Goal: Task Accomplishment & Management: Complete application form

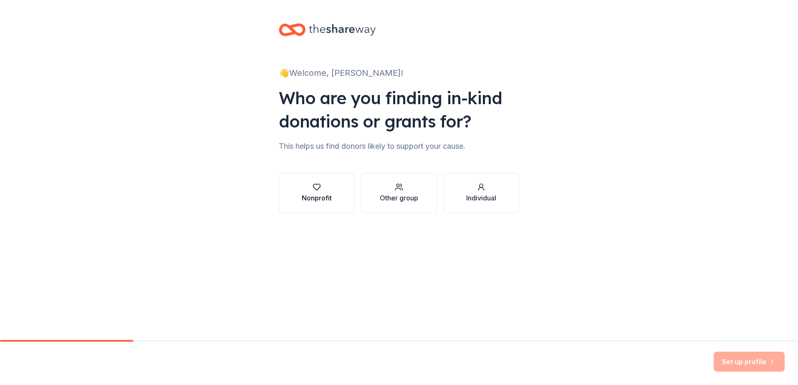
click at [320, 200] on div "Nonprofit" at bounding box center [317, 198] width 30 height 10
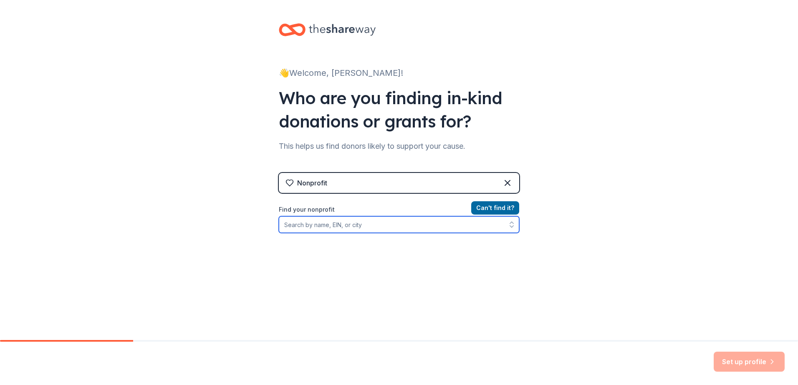
click at [319, 229] on input "Find your nonprofit" at bounding box center [399, 225] width 240 height 17
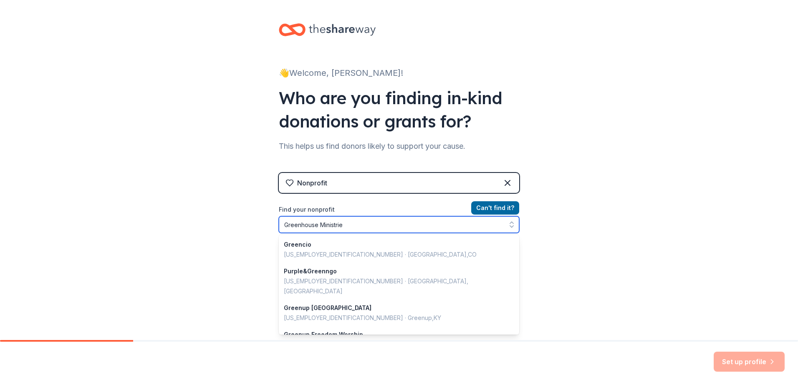
type input "Greenhouse Ministries"
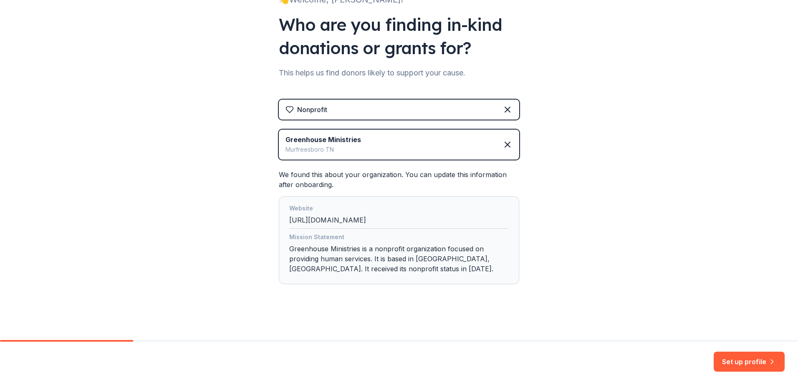
scroll to position [74, 0]
click at [731, 365] on button "Set up profile" at bounding box center [748, 362] width 71 height 20
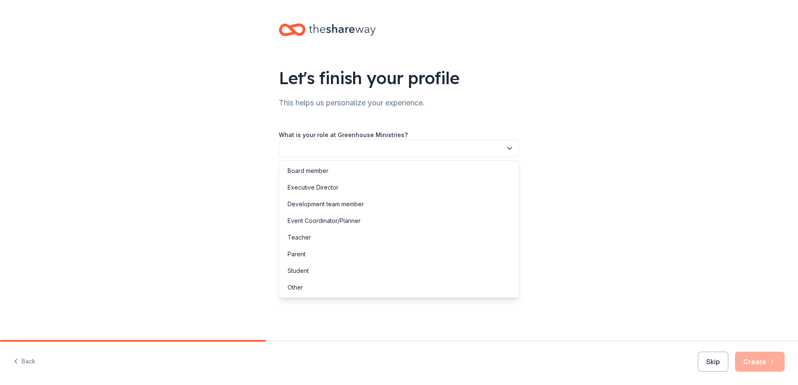
click at [346, 146] on button "button" at bounding box center [399, 149] width 240 height 18
click at [350, 207] on div "Development team member" at bounding box center [325, 204] width 76 height 10
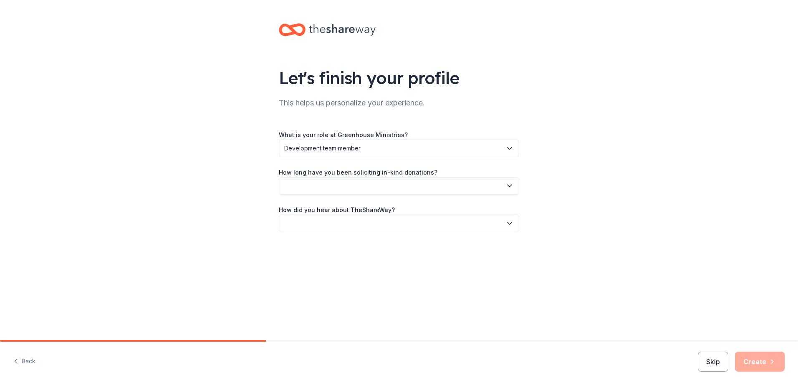
click at [342, 193] on button "button" at bounding box center [399, 186] width 240 height 18
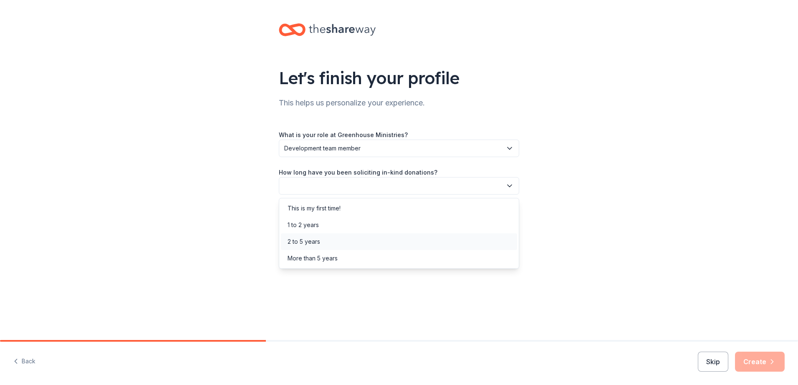
click at [313, 238] on div "2 to 5 years" at bounding box center [303, 242] width 33 height 10
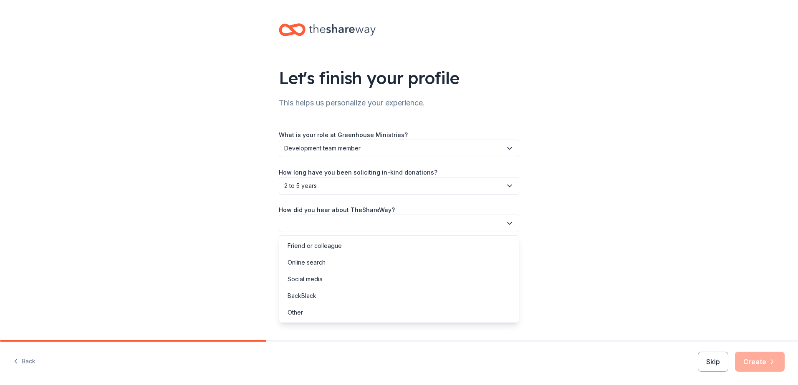
click at [346, 226] on button "button" at bounding box center [399, 224] width 240 height 18
click at [317, 247] on div "Friend or colleague" at bounding box center [314, 246] width 54 height 10
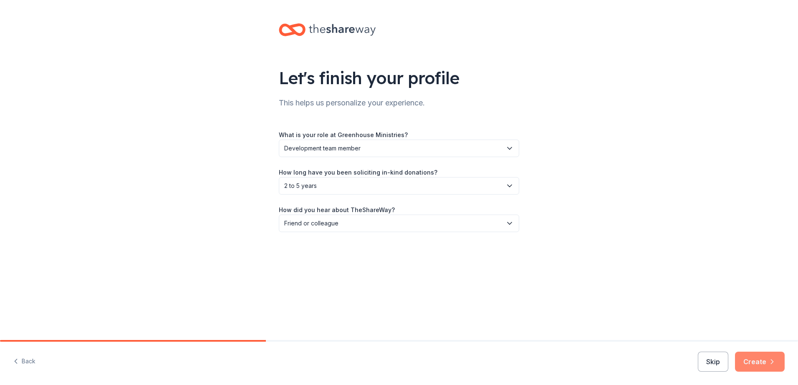
click at [761, 365] on button "Create" at bounding box center [760, 362] width 50 height 20
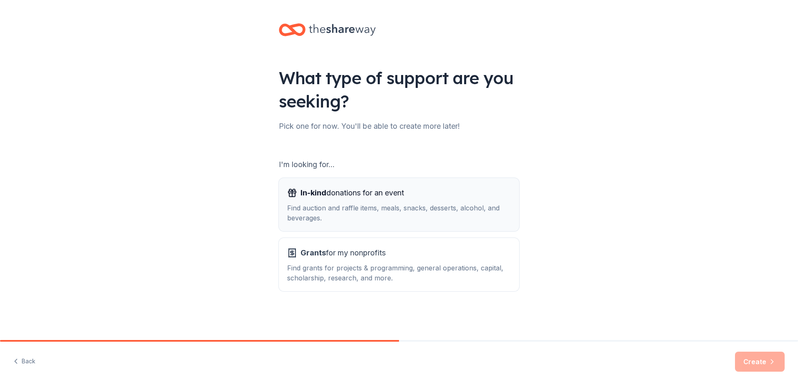
click at [395, 198] on span "In-kind donations for an event" at bounding box center [351, 192] width 103 height 13
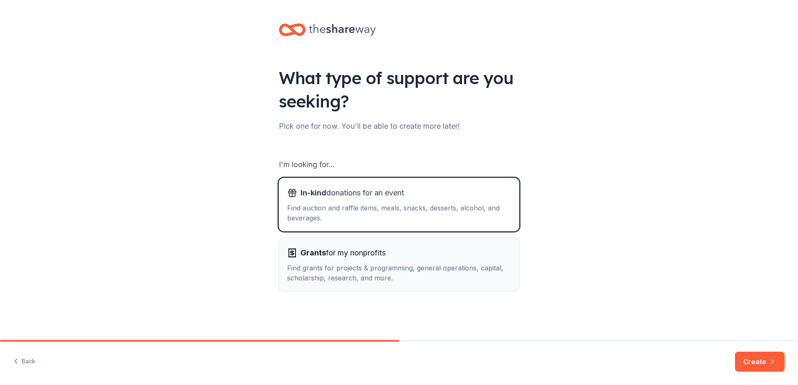
click at [384, 268] on div "Find grants for projects & programming, general operations, capital, scholarshi…" at bounding box center [399, 273] width 224 height 20
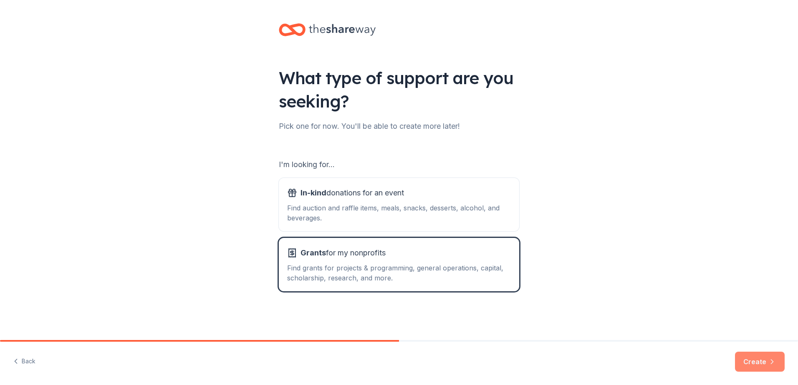
click at [752, 364] on button "Create" at bounding box center [760, 362] width 50 height 20
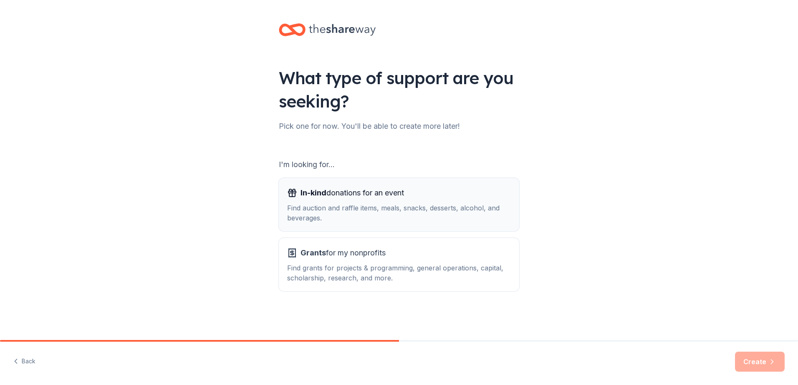
click at [338, 206] on div "Find auction and raffle items, meals, snacks, desserts, alcohol, and beverages." at bounding box center [399, 213] width 224 height 20
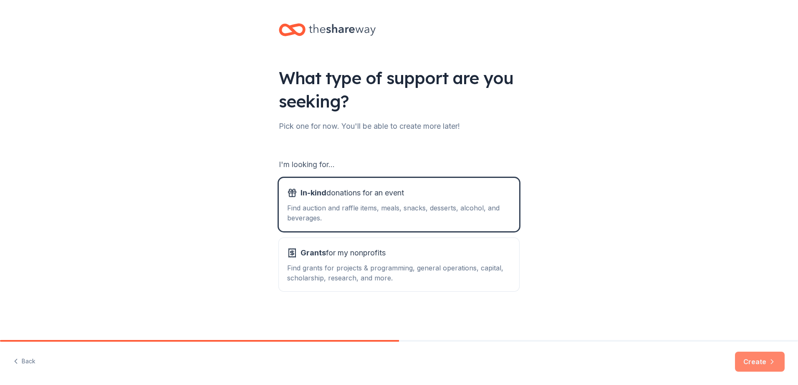
click at [754, 363] on button "Create" at bounding box center [760, 362] width 50 height 20
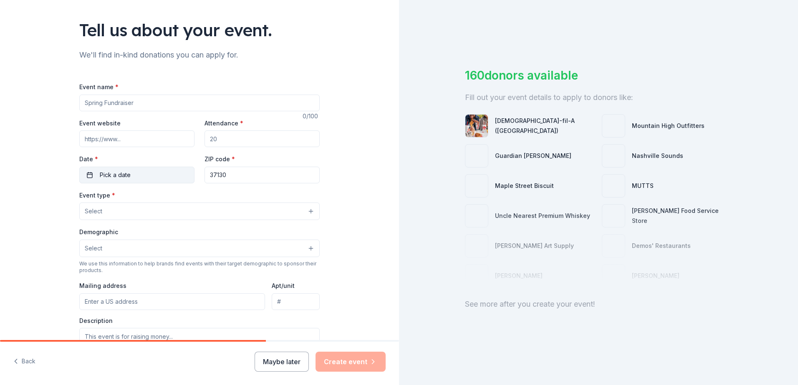
scroll to position [6, 0]
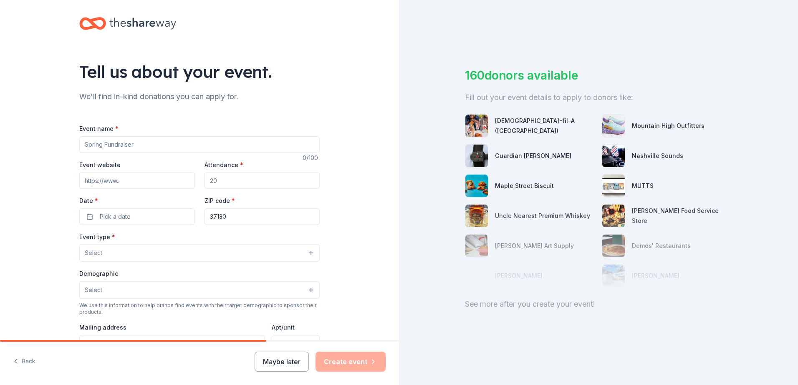
click at [128, 145] on input "Event name *" at bounding box center [199, 144] width 240 height 17
type input "Live in the [GEOGRAPHIC_DATA]"
type input "www.liveintheboro.org"
type input "500"
click at [86, 220] on button "Pick a date" at bounding box center [136, 217] width 115 height 17
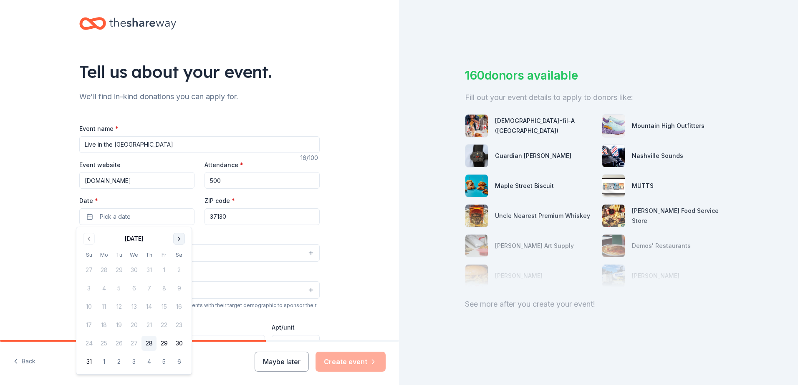
click at [177, 241] on button "Go to next month" at bounding box center [179, 239] width 12 height 12
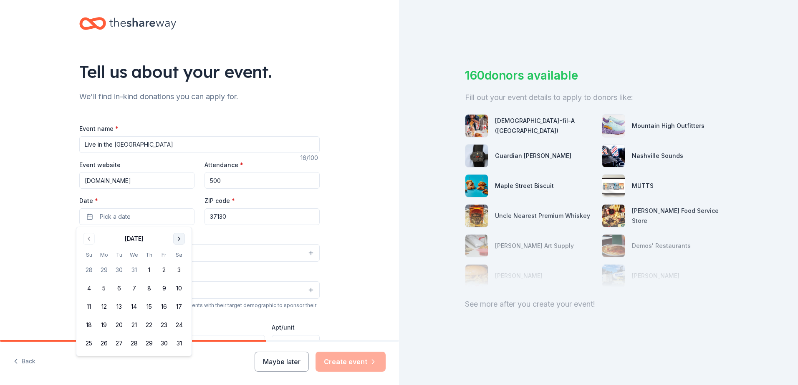
click at [177, 241] on button "Go to next month" at bounding box center [179, 239] width 12 height 12
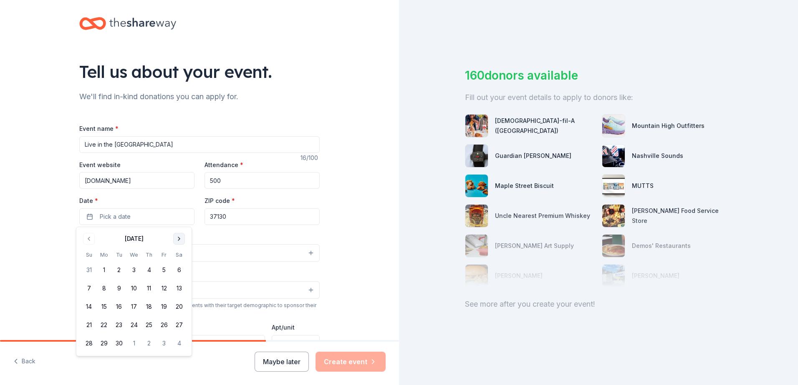
click at [178, 241] on button "Go to next month" at bounding box center [179, 239] width 12 height 12
click at [179, 327] on button "26" at bounding box center [178, 325] width 15 height 15
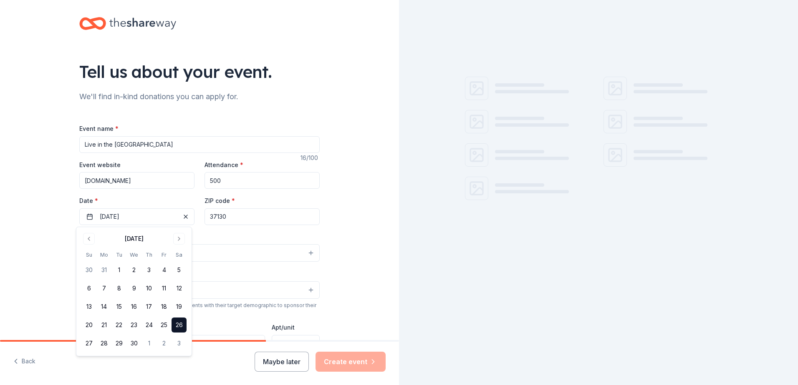
click at [233, 235] on div "Event type * Select" at bounding box center [199, 247] width 240 height 30
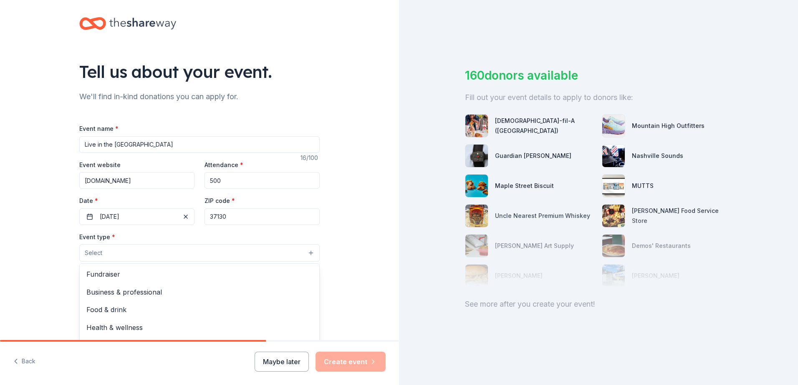
click at [160, 254] on button "Select" at bounding box center [199, 253] width 240 height 18
click at [152, 273] on span "Fundraiser" at bounding box center [199, 274] width 226 height 11
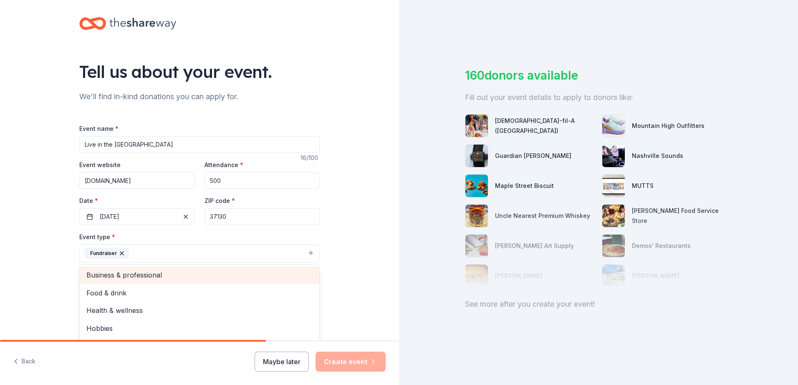
scroll to position [10, 0]
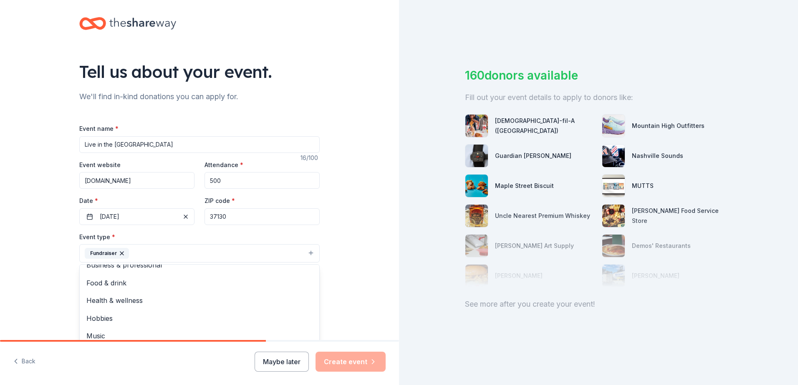
drag, startPoint x: 328, startPoint y: 275, endPoint x: 335, endPoint y: 274, distance: 6.7
click at [329, 275] on div "Tell us about your event. We'll find in-kind donations you can apply for. Event…" at bounding box center [199, 272] width 267 height 556
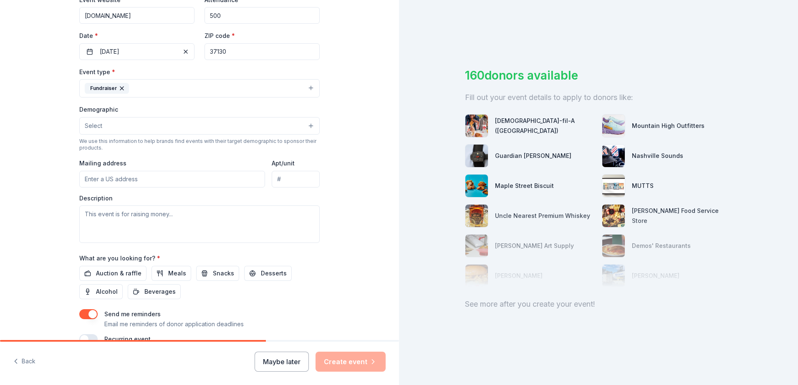
scroll to position [173, 0]
click at [166, 82] on button "Fundraiser" at bounding box center [199, 87] width 240 height 18
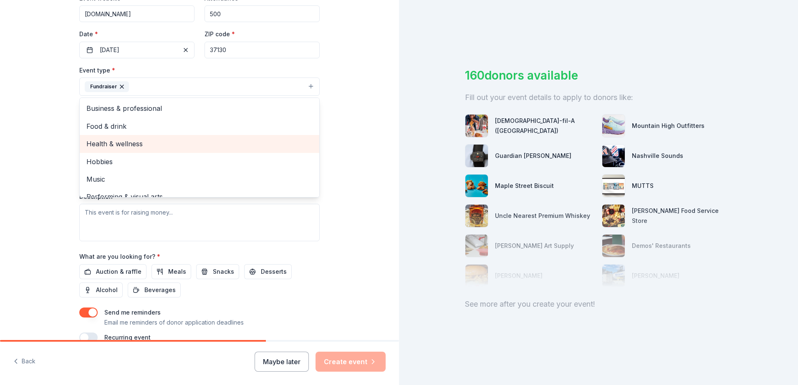
scroll to position [10, 0]
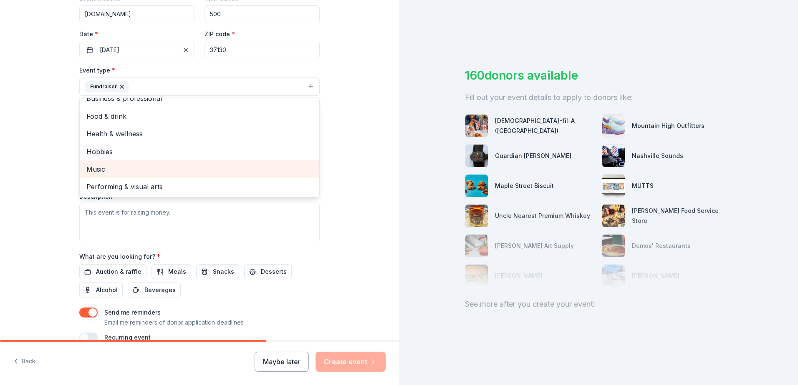
click at [134, 167] on span "Music" at bounding box center [199, 169] width 226 height 11
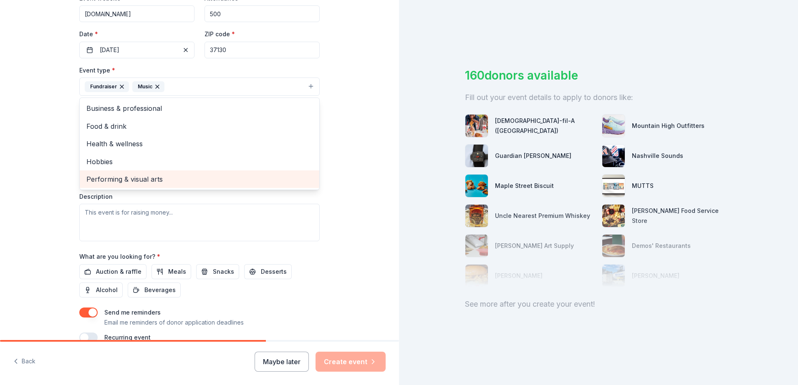
click at [156, 175] on span "Performing & visual arts" at bounding box center [199, 179] width 226 height 11
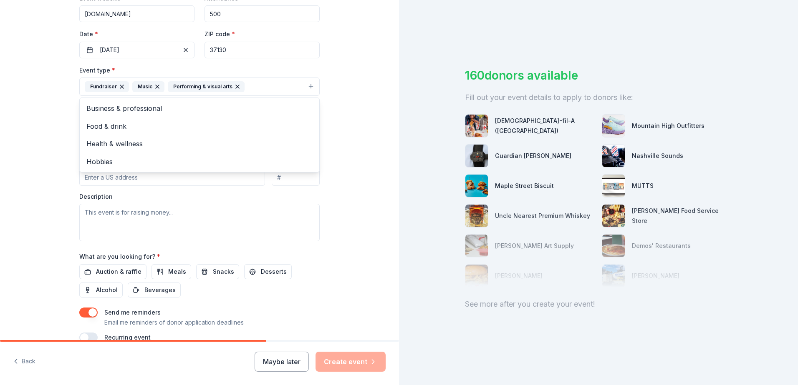
click at [389, 176] on div "Tell us about your event. We'll find in-kind donations you can apply for. Event…" at bounding box center [199, 105] width 399 height 556
click at [233, 125] on button "Select" at bounding box center [199, 125] width 240 height 18
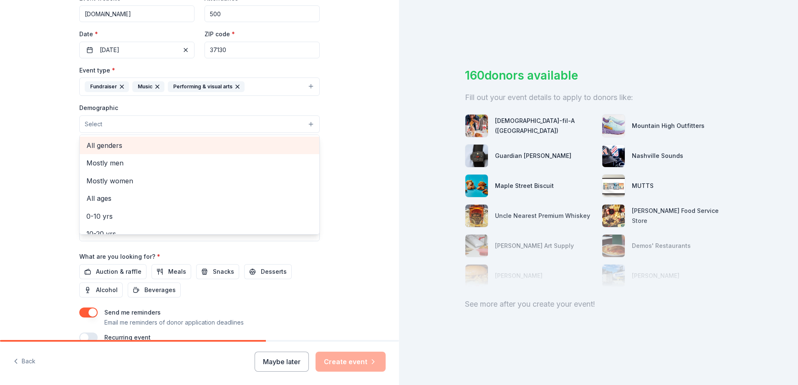
click at [192, 151] on span "All genders" at bounding box center [199, 145] width 226 height 11
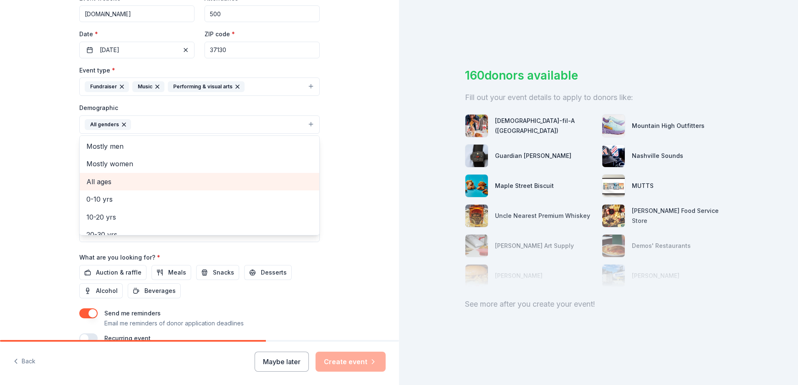
click at [166, 185] on span "All ages" at bounding box center [199, 181] width 226 height 11
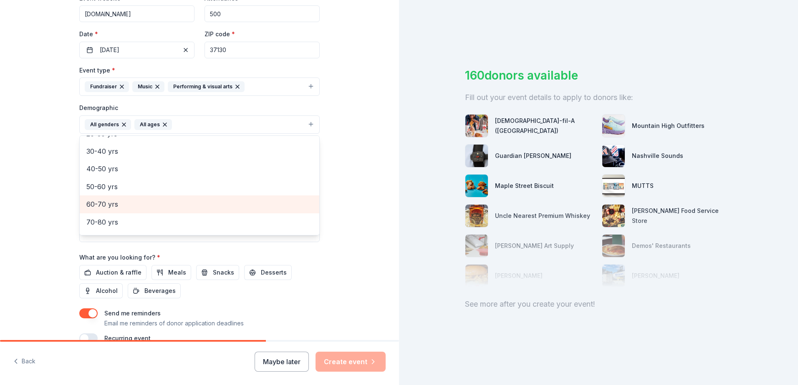
scroll to position [98, 0]
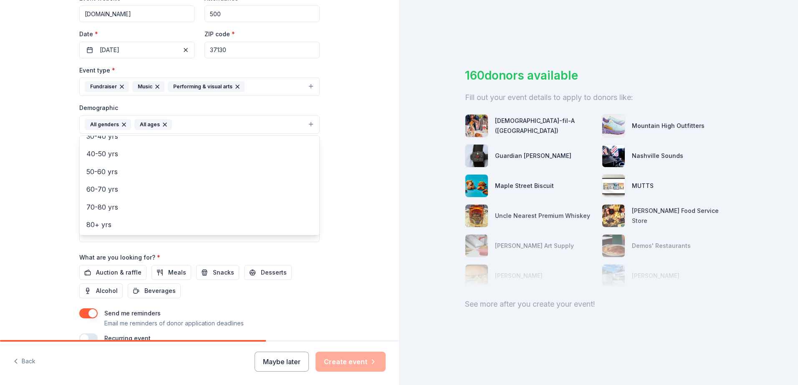
click at [376, 182] on div "Tell us about your event. We'll find in-kind donations you can apply for. Event…" at bounding box center [199, 105] width 399 height 557
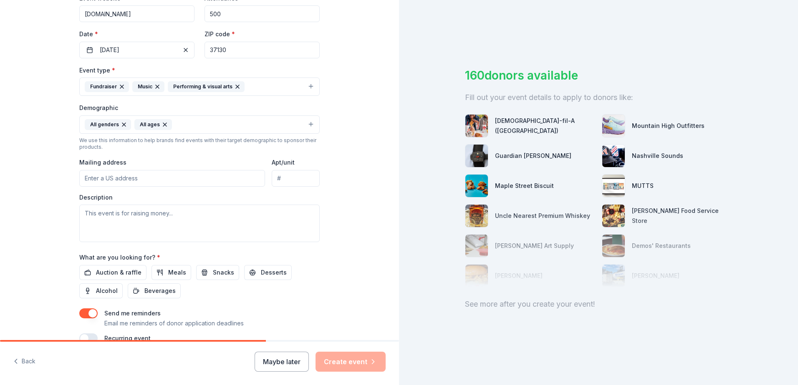
click at [228, 182] on input "Mailing address" at bounding box center [172, 178] width 186 height 17
type input "undefined South Academy Street, Mooresboro, NC, 28114"
click at [248, 217] on textarea at bounding box center [199, 224] width 240 height 38
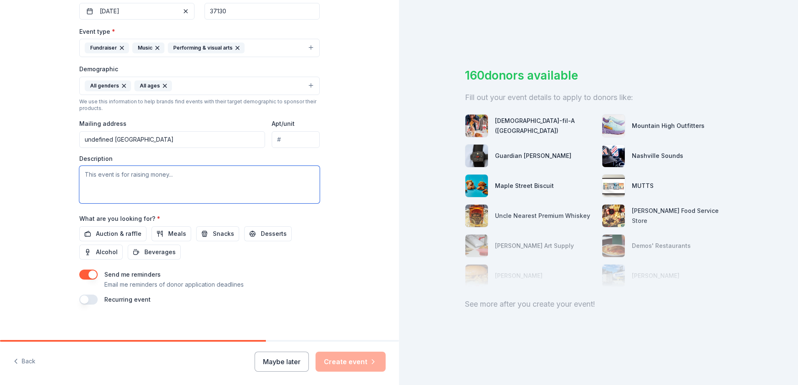
scroll to position [217, 0]
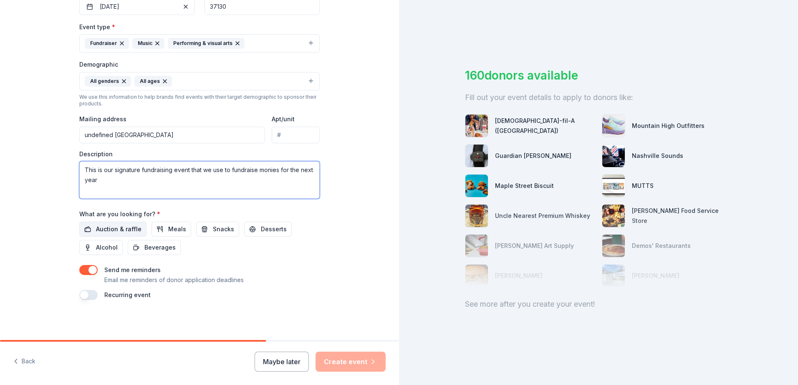
type textarea "This is our signature fundraising event that we use to fundraise monies for the…"
click at [123, 224] on span "Auction & raffle" at bounding box center [118, 229] width 45 height 10
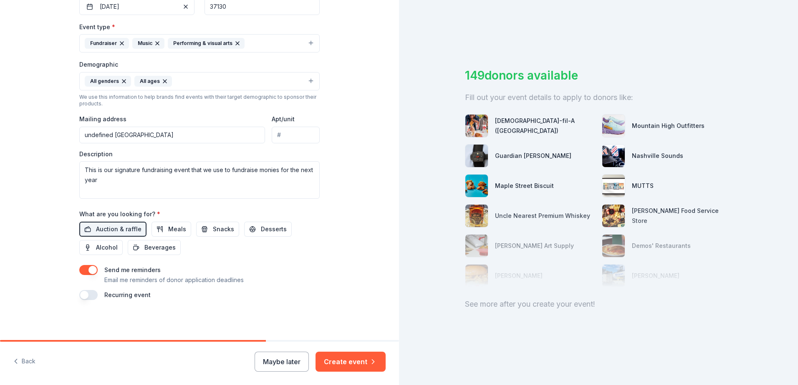
click at [84, 295] on button "button" at bounding box center [88, 295] width 18 height 10
click at [364, 356] on button "Create event" at bounding box center [350, 362] width 70 height 20
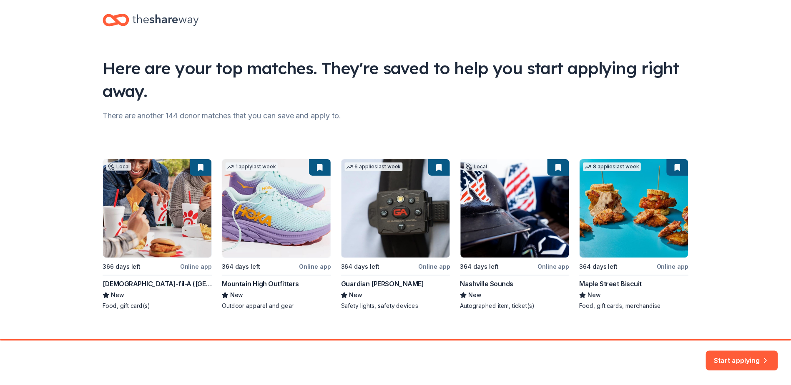
scroll to position [22, 0]
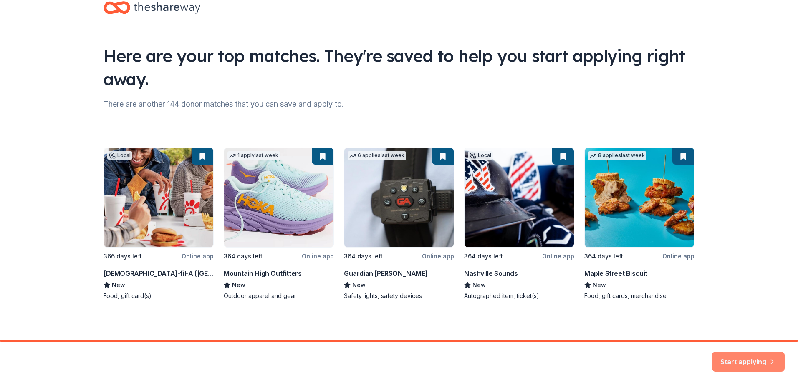
click at [746, 357] on button "Start applying" at bounding box center [748, 357] width 73 height 20
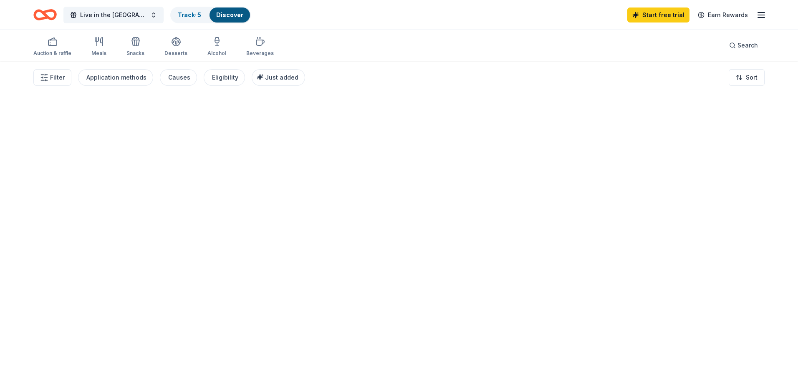
click at [734, 365] on div at bounding box center [399, 223] width 798 height 325
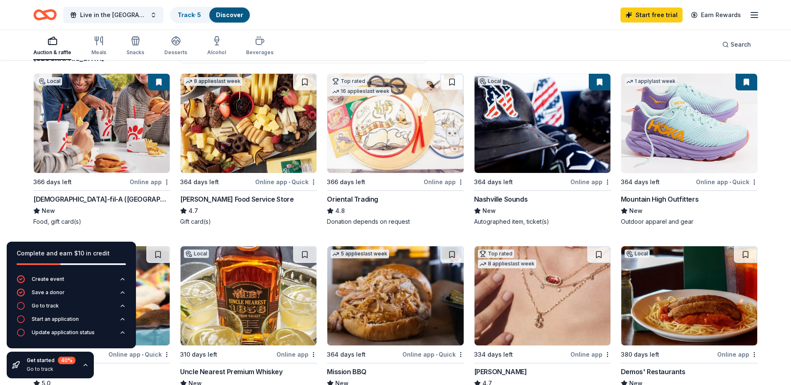
scroll to position [83, 0]
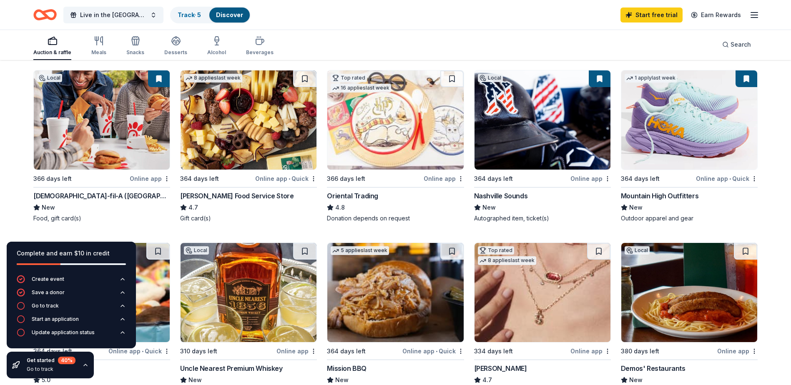
click at [127, 111] on img at bounding box center [102, 119] width 136 height 99
click at [239, 143] on img at bounding box center [249, 119] width 136 height 99
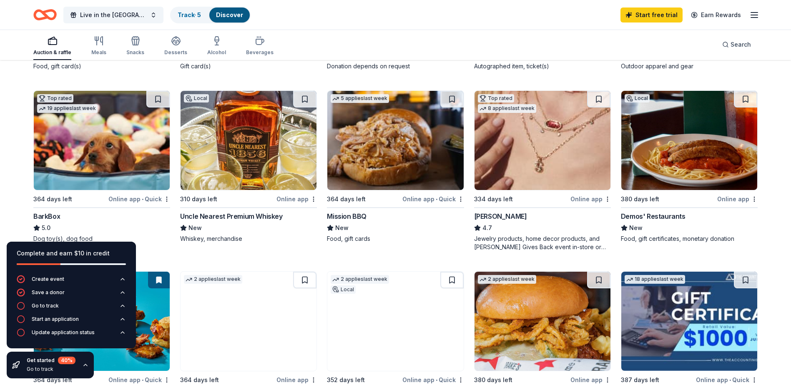
scroll to position [250, 0]
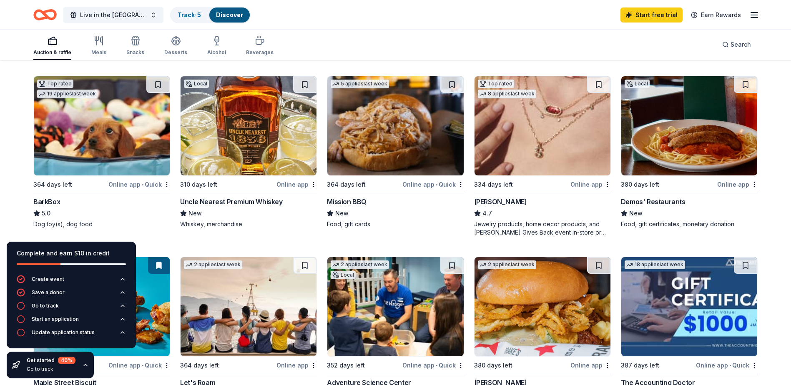
click at [396, 143] on img at bounding box center [395, 125] width 136 height 99
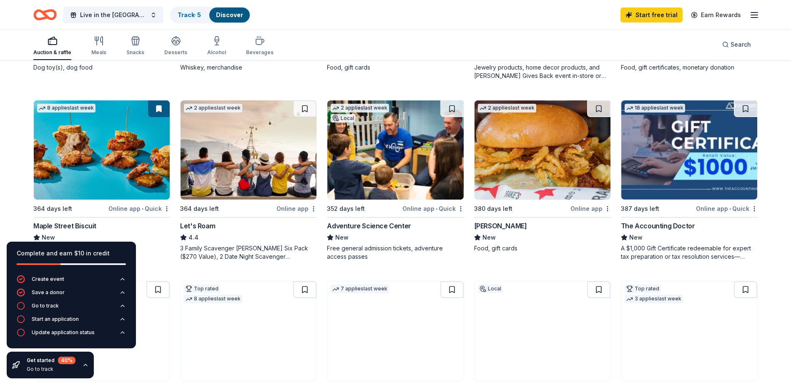
scroll to position [417, 0]
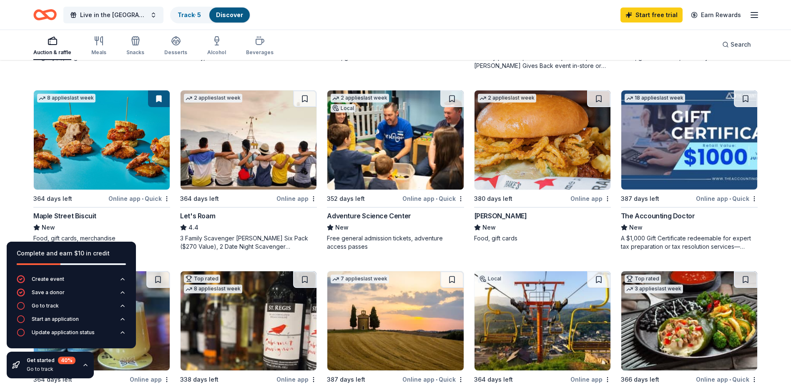
drag, startPoint x: 522, startPoint y: 247, endPoint x: 429, endPoint y: 248, distance: 93.0
click at [429, 248] on div "Free general admission tickets, adventure access passes" at bounding box center [395, 242] width 137 height 17
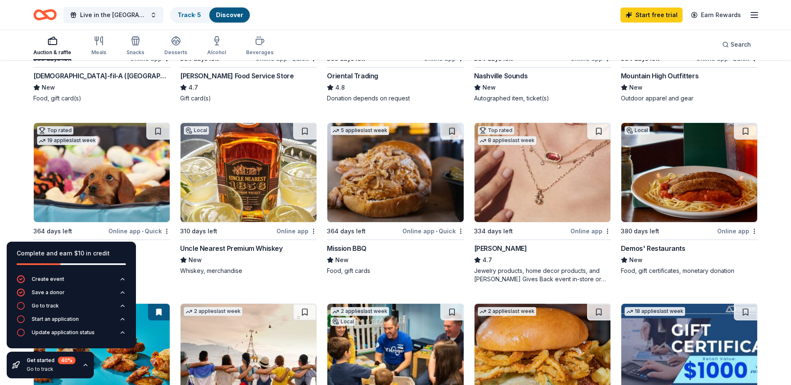
scroll to position [250, 0]
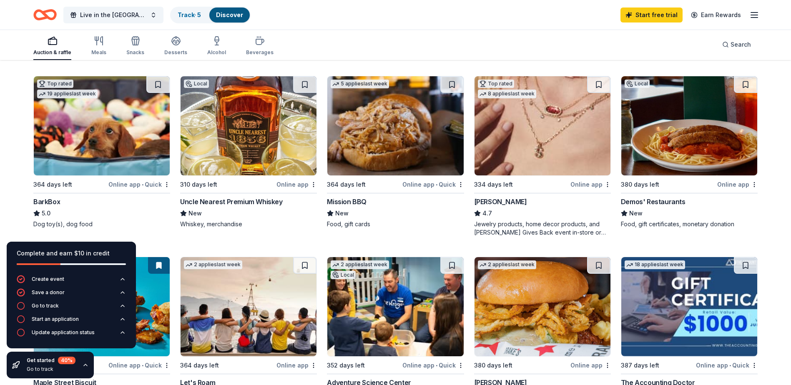
click at [96, 141] on img at bounding box center [102, 125] width 136 height 99
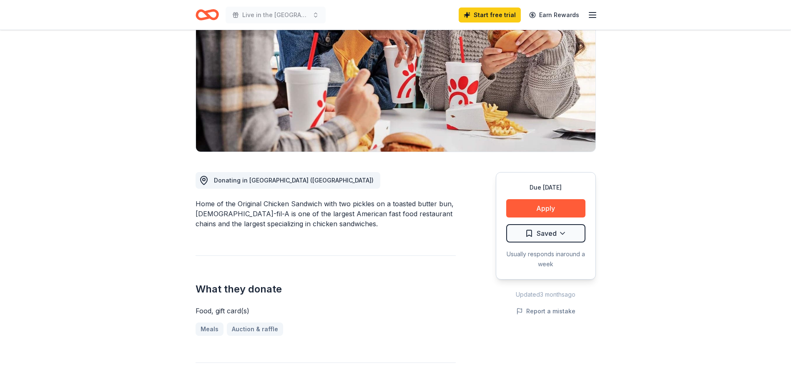
scroll to position [125, 0]
click at [561, 199] on button "Apply" at bounding box center [545, 208] width 79 height 18
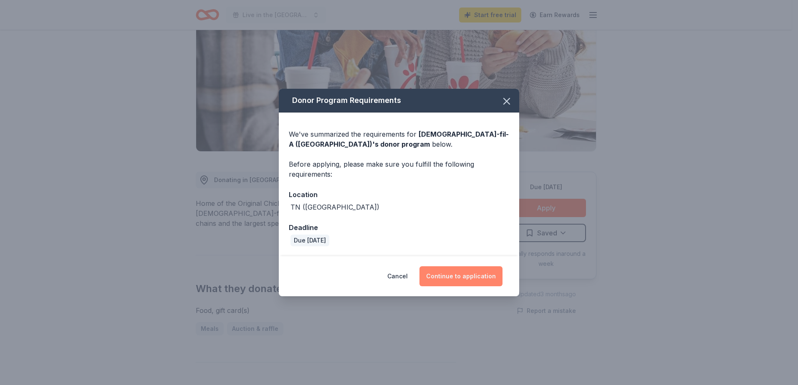
click at [450, 278] on button "Continue to application" at bounding box center [460, 277] width 83 height 20
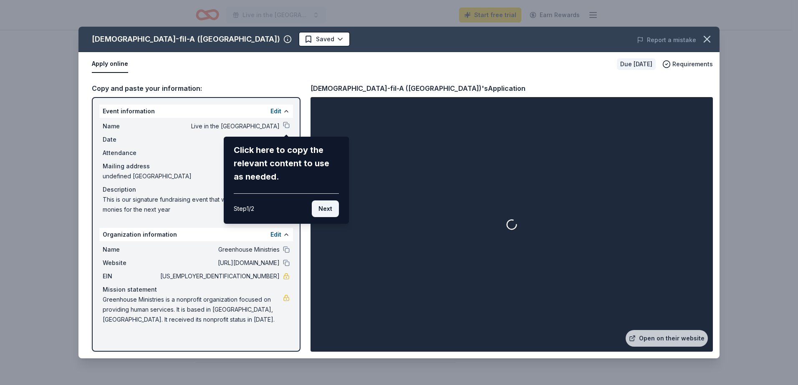
click at [325, 211] on button "Next" at bounding box center [325, 209] width 27 height 17
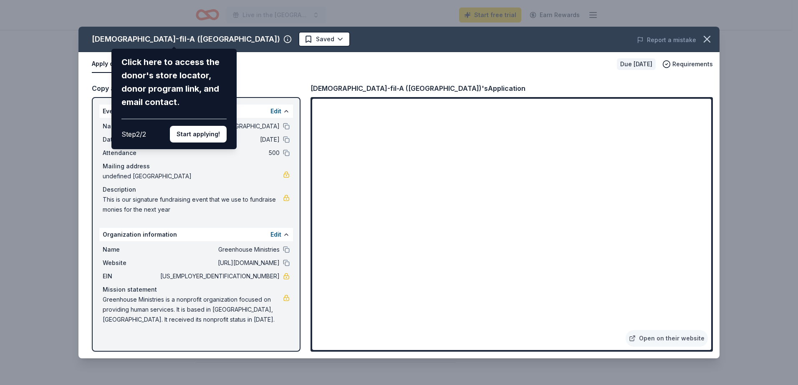
click at [284, 59] on div "Chick-fil-A (Smyrna) Click here to access the donor's store locator, donor prog…" at bounding box center [398, 193] width 641 height 332
click at [705, 38] on icon "button" at bounding box center [707, 39] width 12 height 12
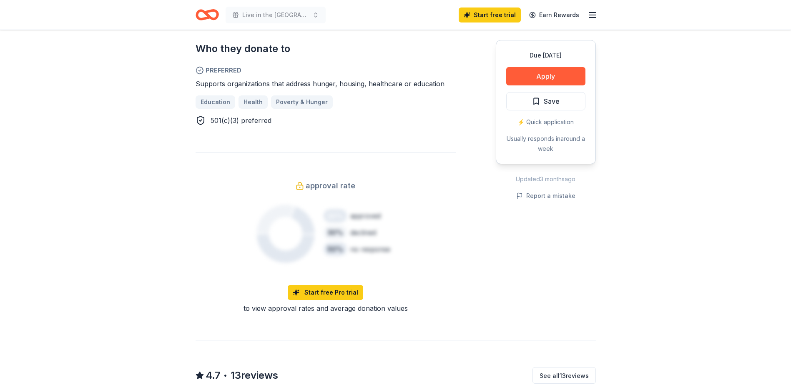
scroll to position [459, 0]
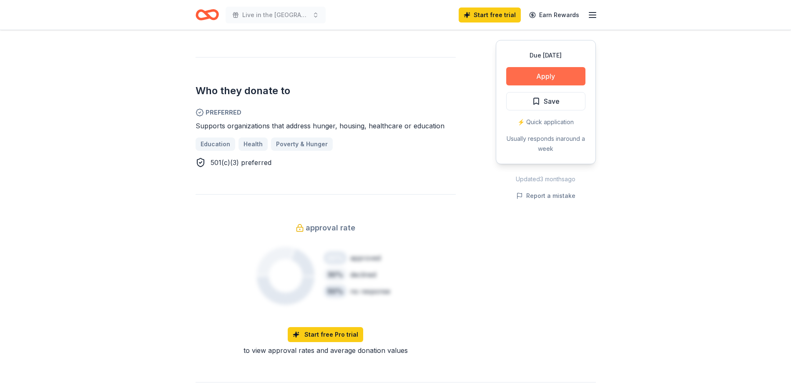
click at [549, 78] on button "Apply" at bounding box center [545, 76] width 79 height 18
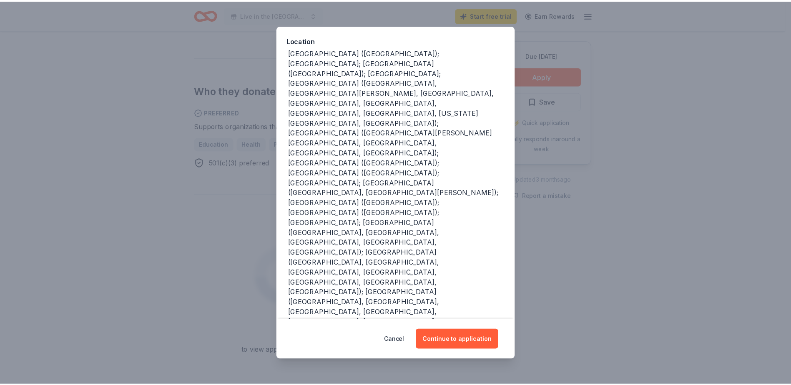
scroll to position [93, 0]
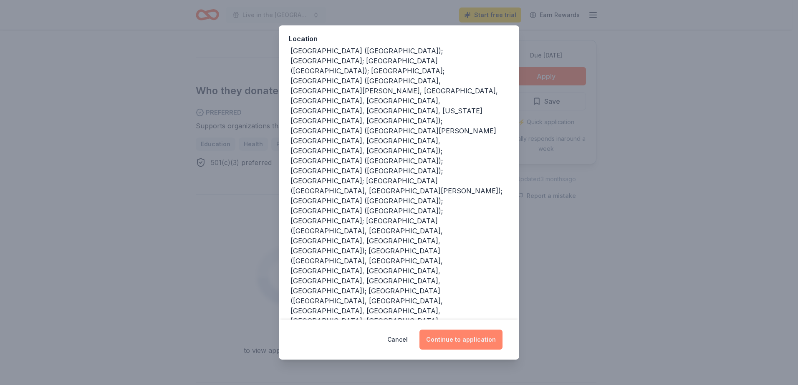
click at [471, 342] on button "Continue to application" at bounding box center [460, 340] width 83 height 20
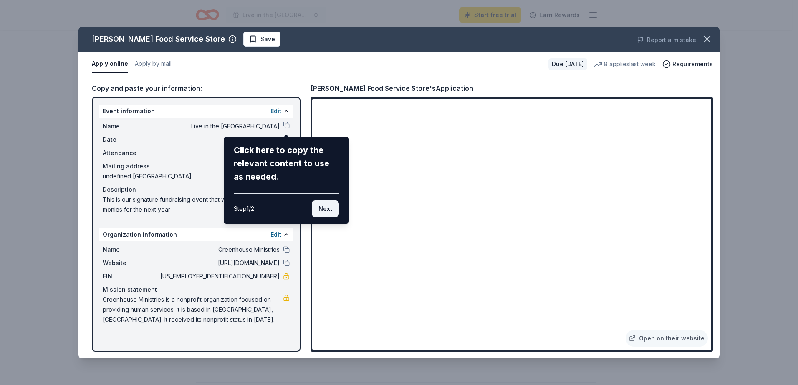
click at [327, 212] on button "Next" at bounding box center [325, 209] width 27 height 17
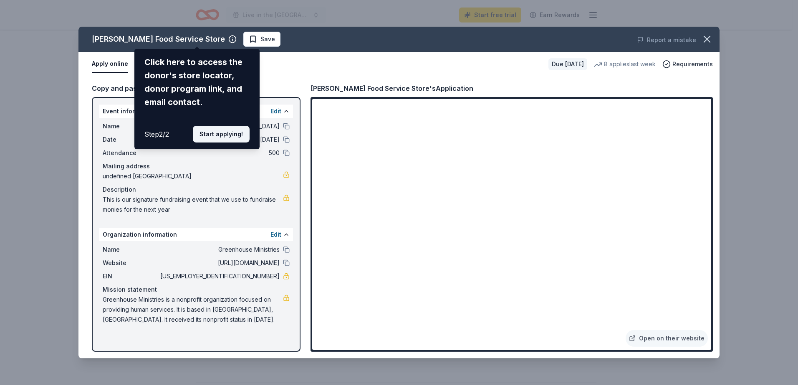
click at [219, 136] on button "Start applying!" at bounding box center [221, 134] width 57 height 17
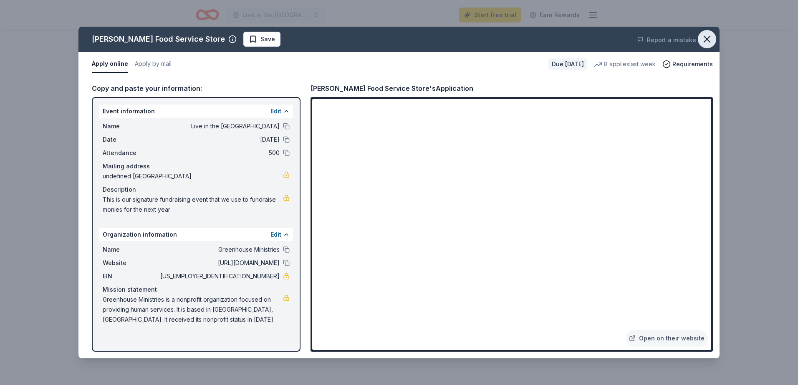
click at [711, 33] on button "button" at bounding box center [706, 39] width 18 height 18
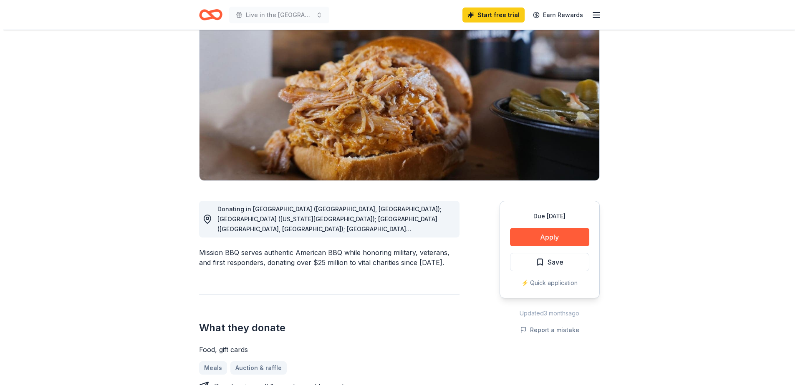
scroll to position [125, 0]
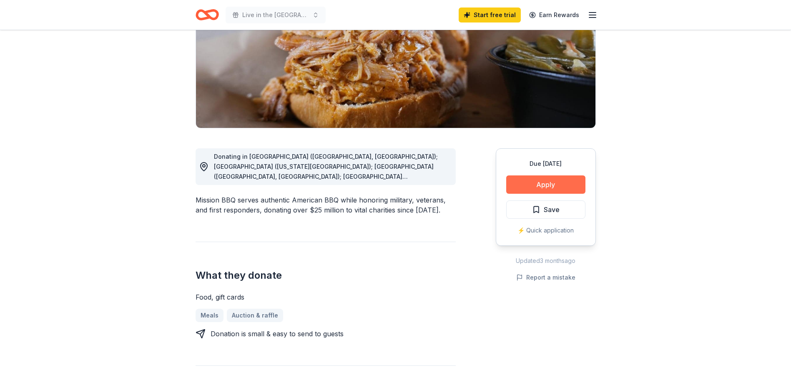
click at [535, 189] on button "Apply" at bounding box center [545, 185] width 79 height 18
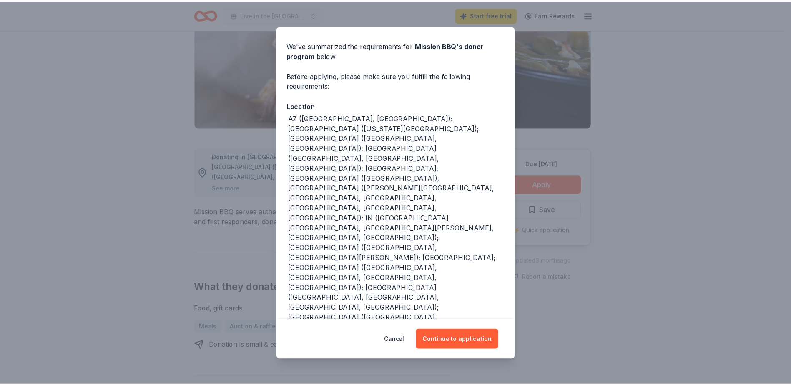
scroll to position [0, 0]
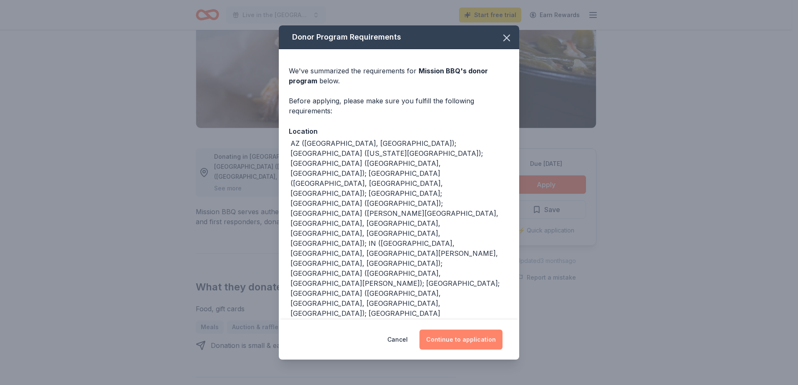
click at [448, 333] on button "Continue to application" at bounding box center [460, 340] width 83 height 20
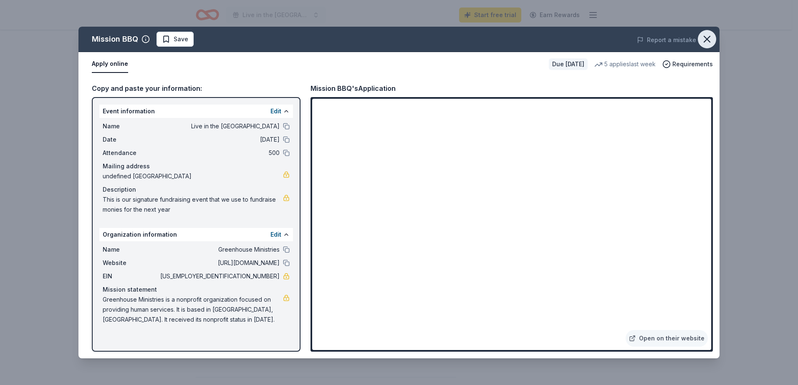
click at [705, 36] on icon "button" at bounding box center [707, 39] width 12 height 12
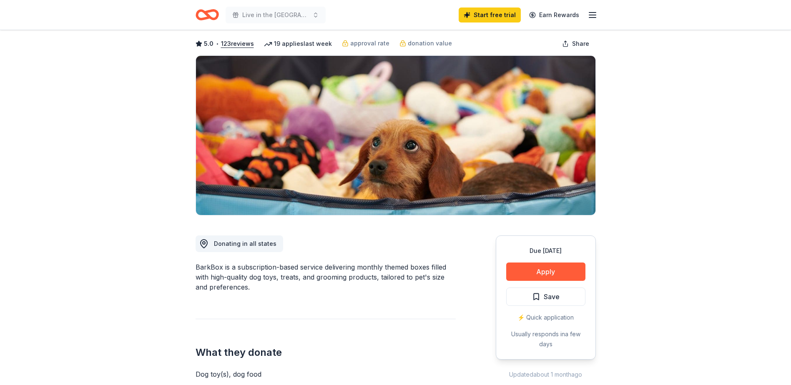
scroll to position [125, 0]
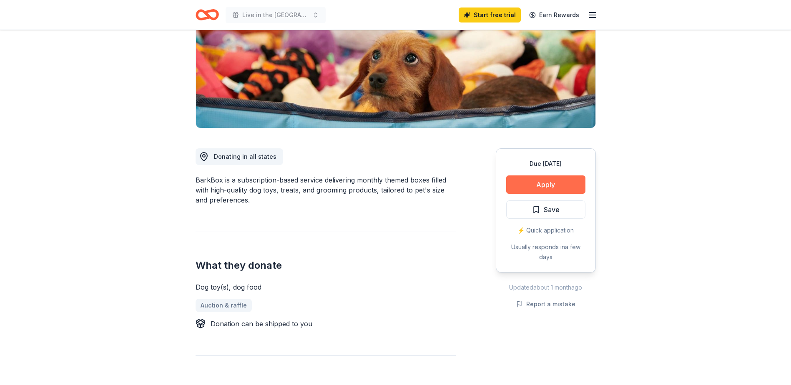
click at [530, 181] on button "Apply" at bounding box center [545, 185] width 79 height 18
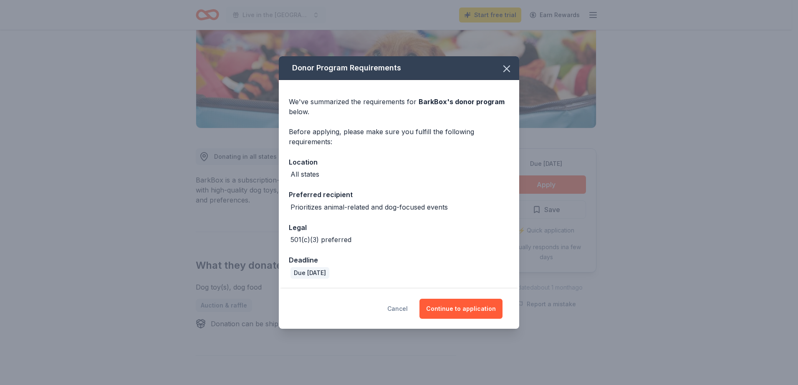
click at [398, 312] on button "Cancel" at bounding box center [397, 309] width 20 height 20
